Goal: Navigation & Orientation: Find specific page/section

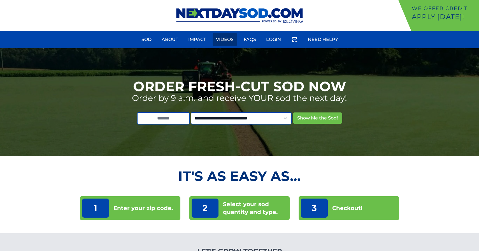
click at [229, 35] on link "Videos" at bounding box center [225, 39] width 24 height 13
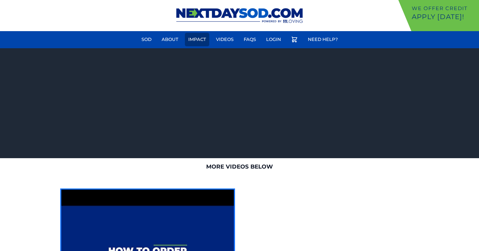
click at [193, 40] on link "Impact" at bounding box center [197, 39] width 24 height 13
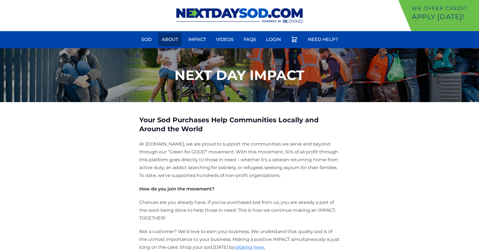
click at [166, 42] on link "About" at bounding box center [169, 39] width 23 height 13
